Goal: Task Accomplishment & Management: Manage account settings

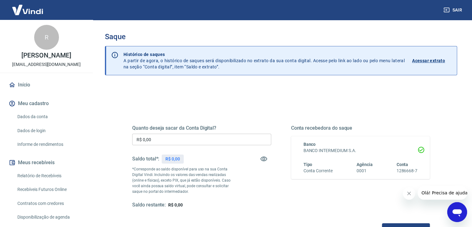
click at [176, 156] on p "R$ 0,00" at bounding box center [173, 159] width 15 height 7
click at [201, 152] on div "Saldo total*: R$ 1.965,66" at bounding box center [201, 158] width 139 height 15
